Goal: Information Seeking & Learning: Learn about a topic

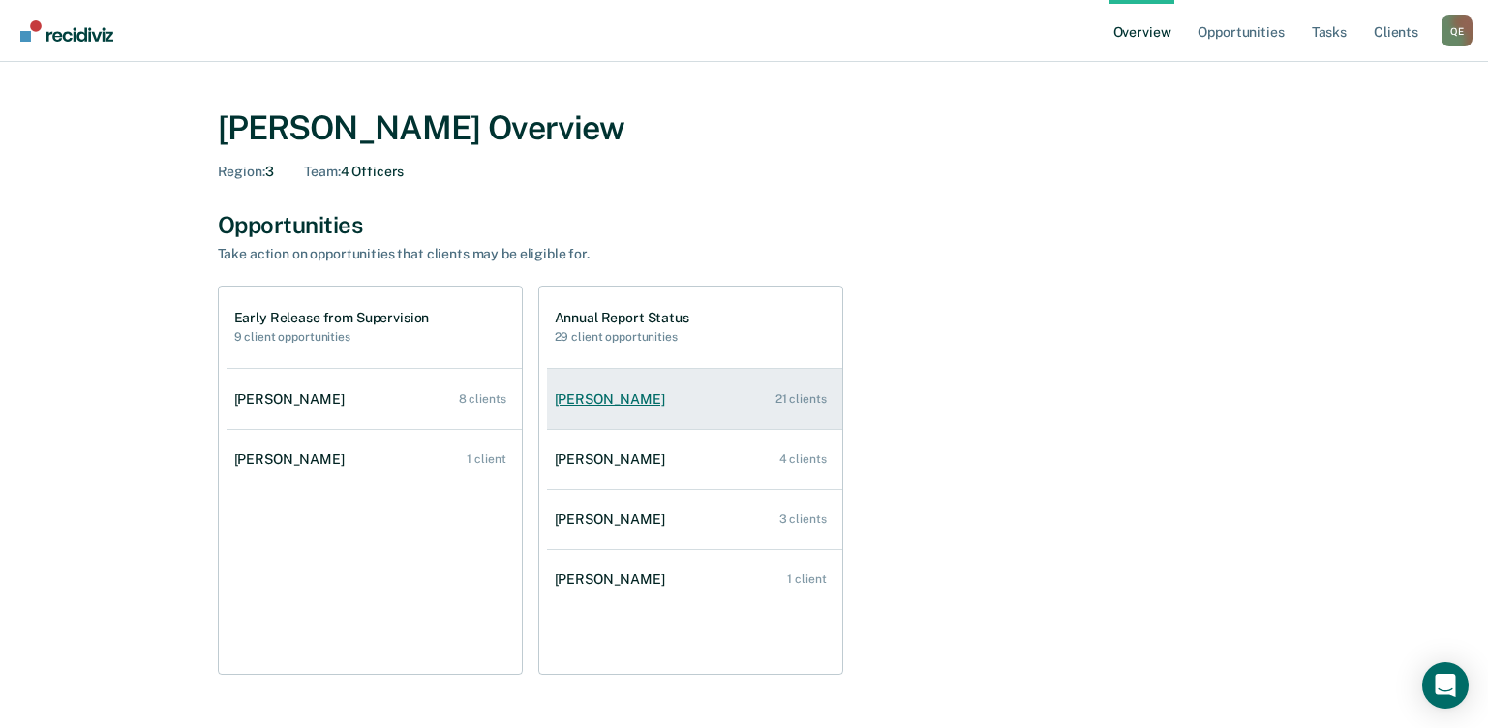
click at [616, 393] on div "[PERSON_NAME]" at bounding box center [614, 399] width 118 height 16
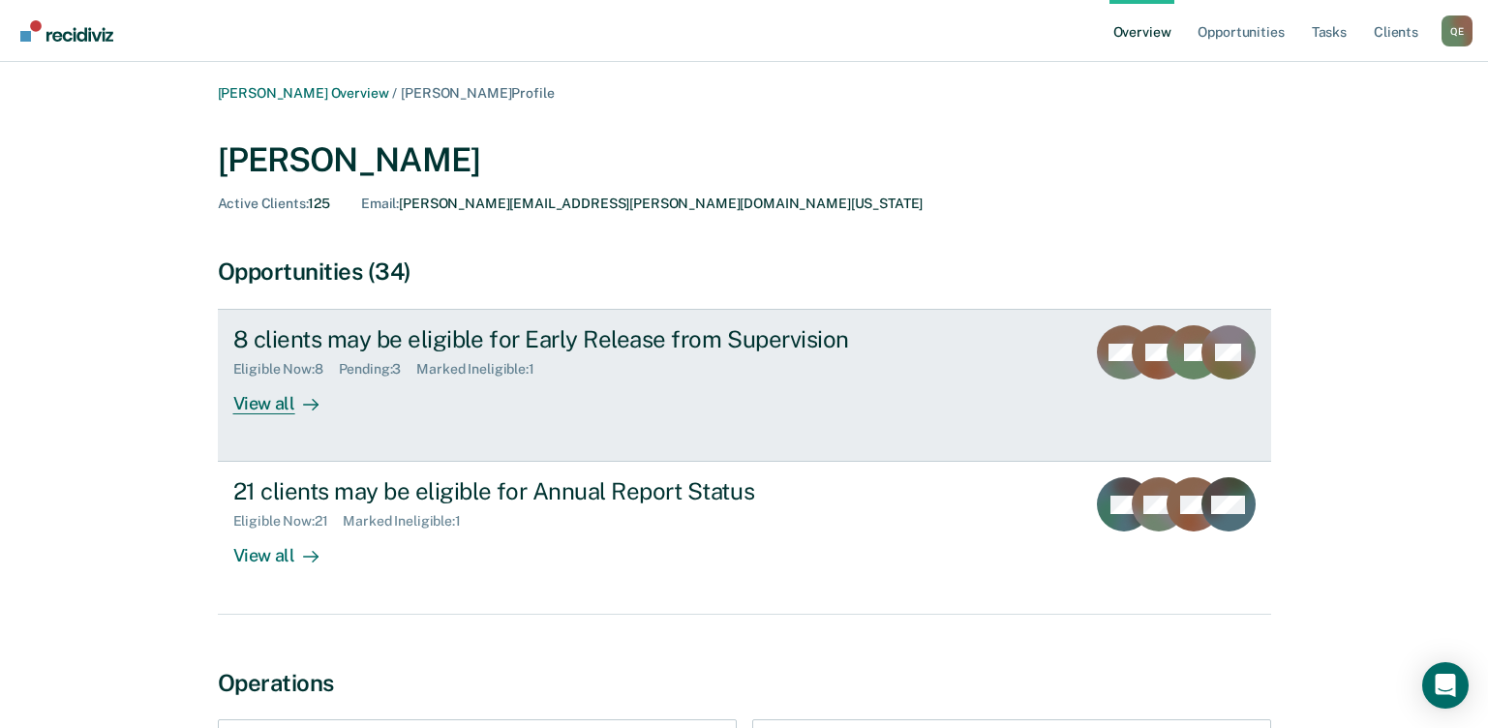
click at [248, 377] on div "Eligible Now : 8" at bounding box center [286, 369] width 106 height 16
